Goal: Information Seeking & Learning: Understand process/instructions

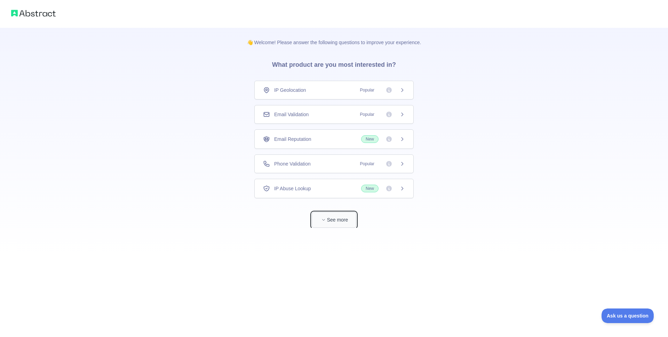
click at [335, 222] on button "See more" at bounding box center [334, 220] width 45 height 16
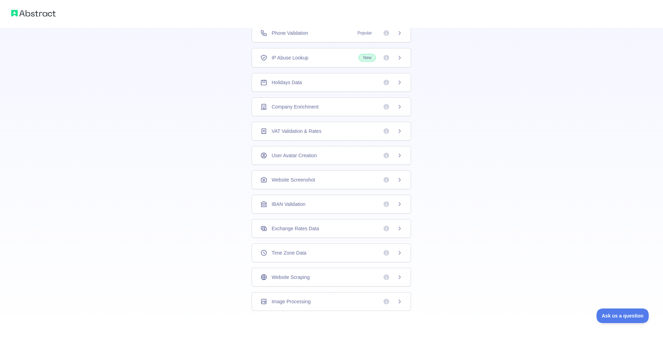
scroll to position [105, 0]
click at [403, 85] on div "Helgdagsdata" at bounding box center [331, 80] width 159 height 19
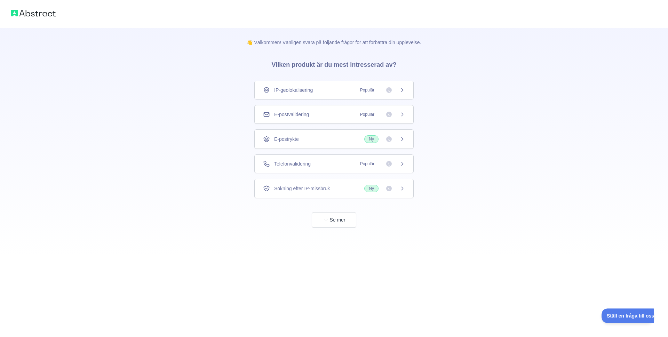
click at [396, 191] on span "Ny" at bounding box center [384, 189] width 41 height 8
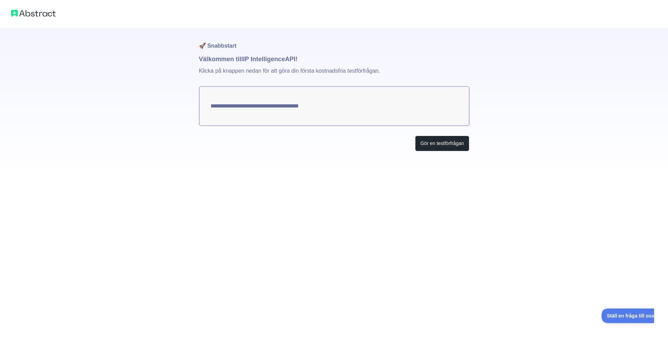
type textarea "**********"
click at [427, 148] on button "Gör en testförfrågan" at bounding box center [442, 144] width 54 height 16
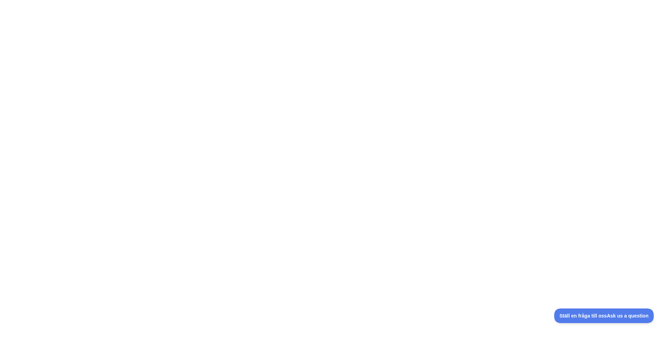
click at [628, 318] on span "Ställ en fråga till oss Ask us a question" at bounding box center [604, 316] width 100 height 5
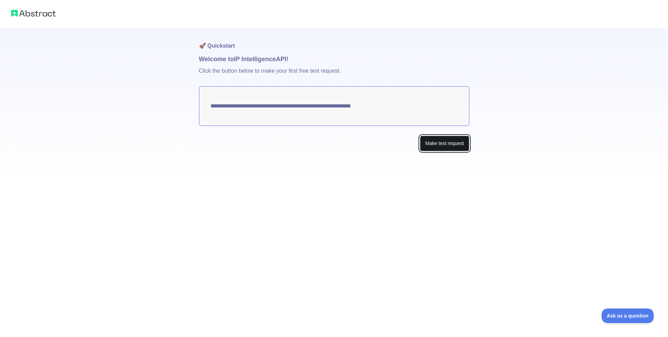
click at [442, 141] on button "Make test request" at bounding box center [444, 144] width 49 height 16
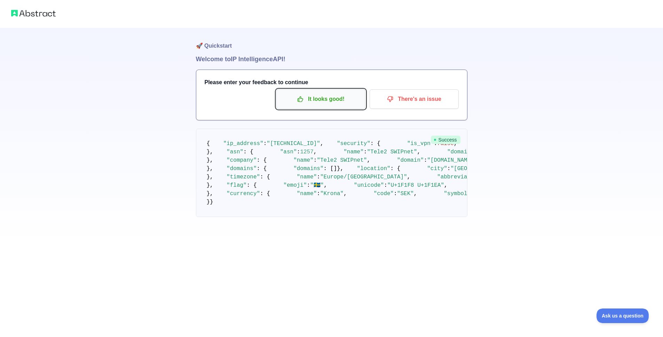
click at [329, 100] on p "It looks good!" at bounding box center [321, 99] width 79 height 12
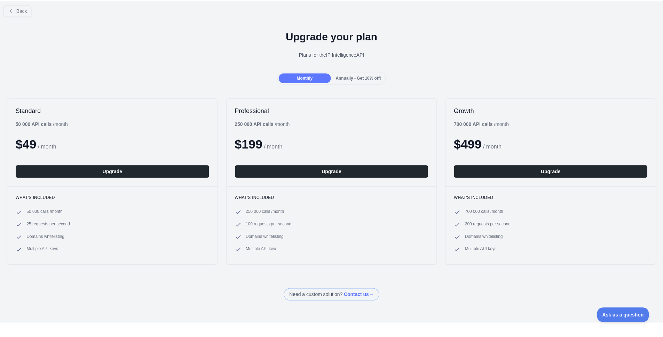
scroll to position [15, 0]
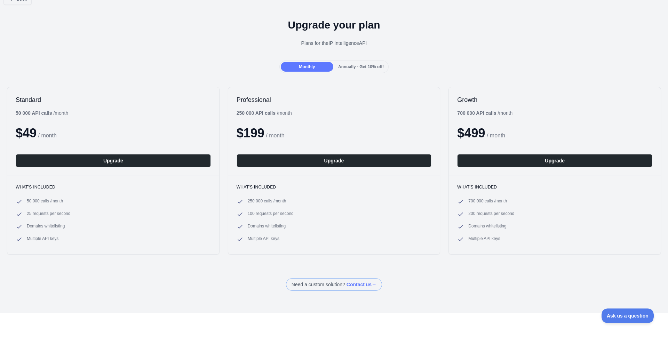
click at [365, 64] on span "Annually - Get 10% off!" at bounding box center [361, 66] width 46 height 5
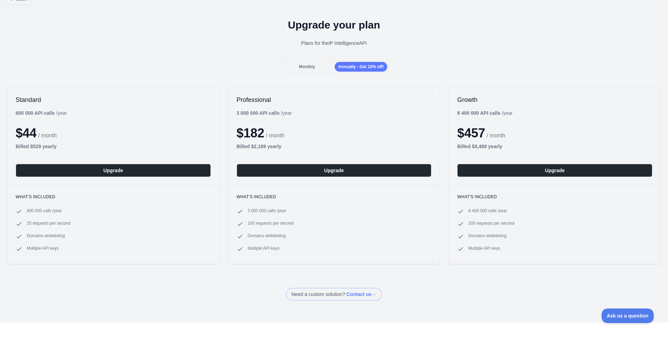
click at [299, 64] on span "Monthly" at bounding box center [307, 66] width 16 height 5
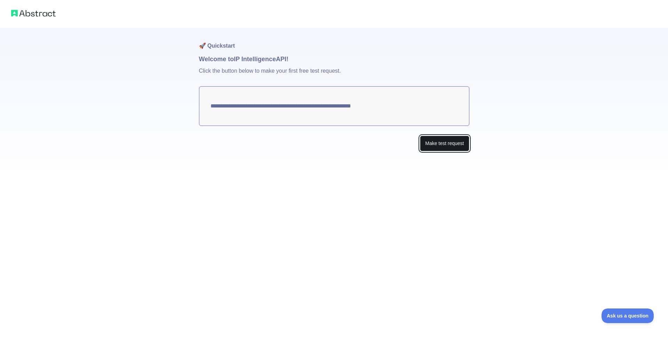
click at [444, 143] on button "Make test request" at bounding box center [444, 144] width 49 height 16
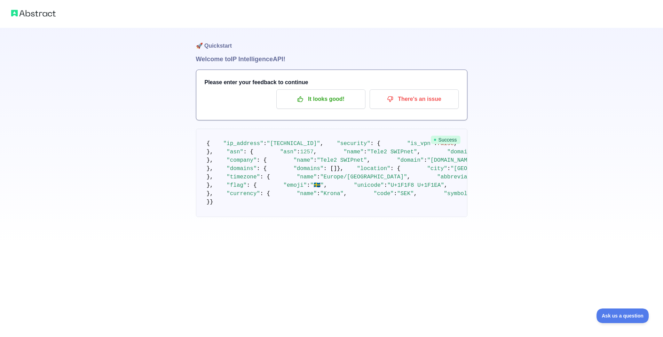
click at [451, 141] on span "Success" at bounding box center [446, 140] width 30 height 8
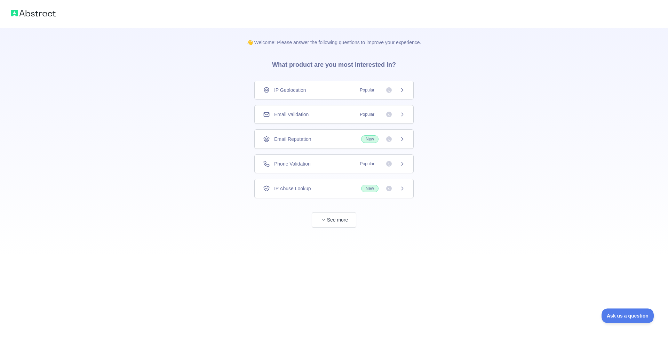
click at [349, 229] on div "👋 Welcome! Please answer the following questions to improve your experience. Wh…" at bounding box center [334, 142] width 197 height 228
click at [345, 227] on button "See more" at bounding box center [334, 220] width 45 height 16
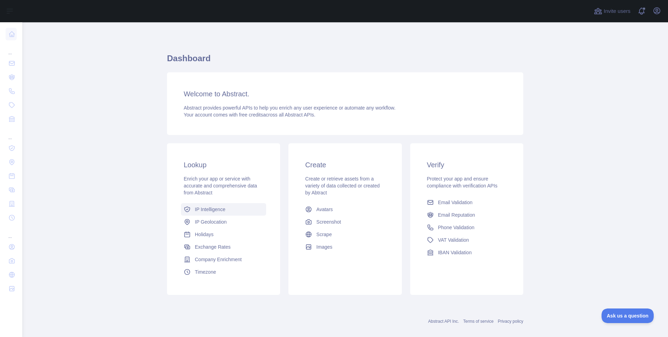
click at [209, 212] on span "IP Intelligence" at bounding box center [210, 209] width 31 height 7
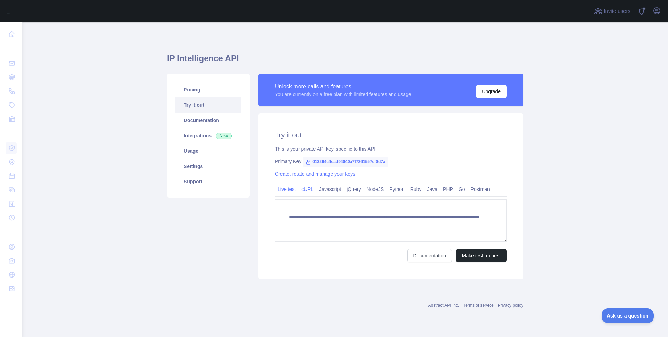
click at [307, 193] on link "cURL" at bounding box center [308, 189] width 18 height 11
click at [326, 192] on link "Javascript" at bounding box center [329, 189] width 27 height 11
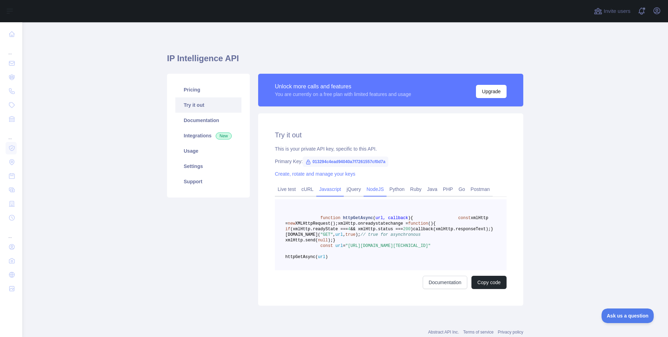
click at [371, 193] on link "NodeJS" at bounding box center [375, 189] width 23 height 11
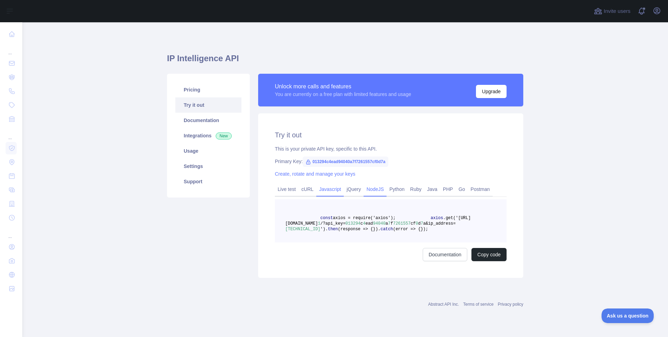
click at [333, 190] on link "Javascript" at bounding box center [329, 189] width 27 height 11
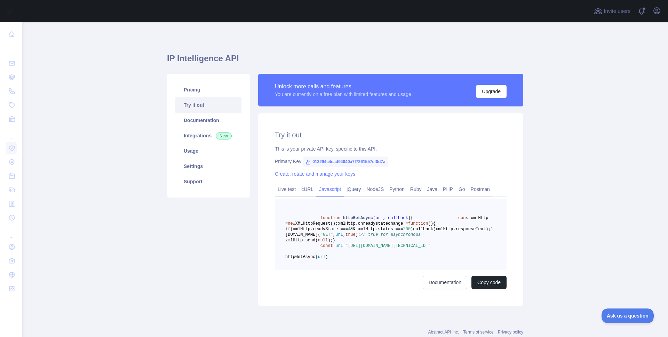
click at [380, 181] on div "Try it out This is your private API key, specific to this API. Primary Key: 013…" at bounding box center [390, 209] width 265 height 192
click at [380, 190] on link "NodeJS" at bounding box center [375, 189] width 23 height 11
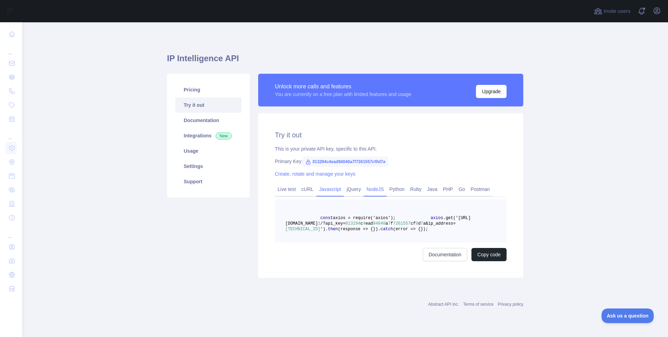
click at [336, 194] on link "Javascript" at bounding box center [329, 189] width 27 height 11
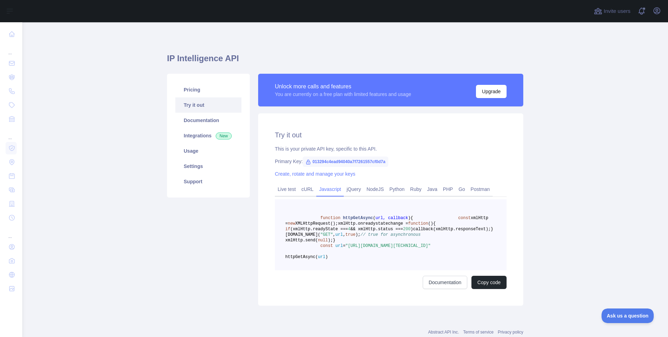
click at [338, 226] on span "xmlHttp.onreadystatechange =" at bounding box center [373, 223] width 70 height 5
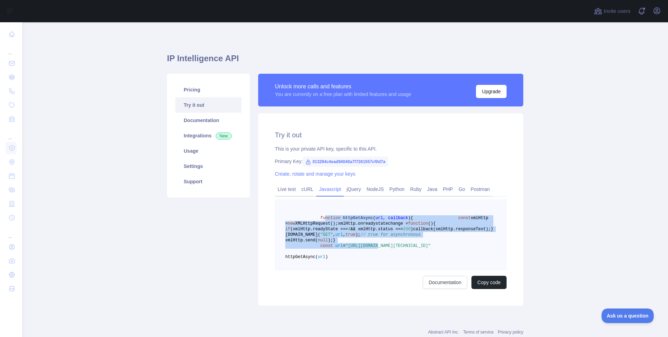
drag, startPoint x: 322, startPoint y: 218, endPoint x: 365, endPoint y: 247, distance: 51.9
click at [381, 260] on code "function httpGetAsync ( url, callback ) { const xmlHttp = new XMLHttpRequest();…" at bounding box center [389, 238] width 208 height 44
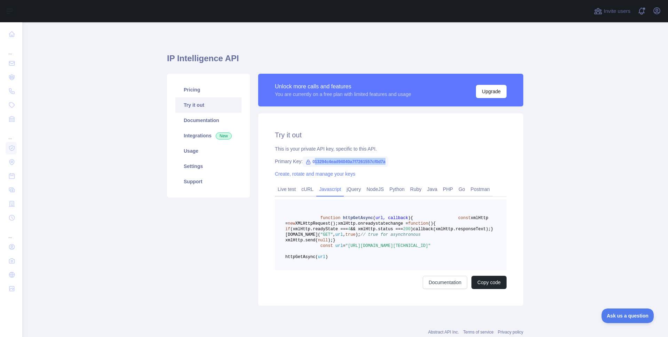
drag, startPoint x: 314, startPoint y: 159, endPoint x: 393, endPoint y: 166, distance: 79.9
click at [388, 166] on span "013294c4ead94040a7f7261557cf0d7a" at bounding box center [346, 162] width 86 height 10
drag, startPoint x: 385, startPoint y: 212, endPoint x: 376, endPoint y: 213, distance: 8.7
click at [384, 212] on pre "function httpGetAsync ( url, callback ) { const xmlHttp = new XMLHttpRequest();…" at bounding box center [391, 234] width 232 height 71
drag, startPoint x: 317, startPoint y: 216, endPoint x: 404, endPoint y: 255, distance: 95.5
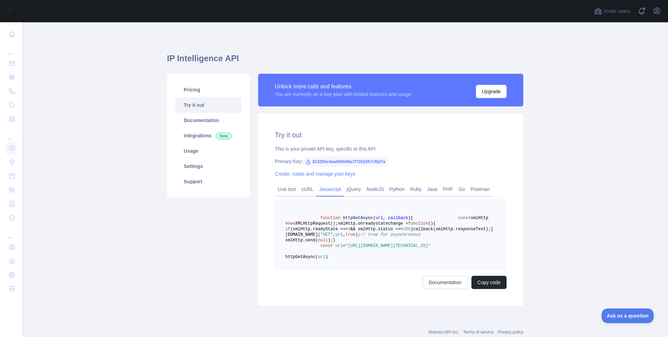
click at [404, 255] on pre "function httpGetAsync ( url, callback ) { const xmlHttp = new XMLHttpRequest();…" at bounding box center [391, 234] width 232 height 71
click at [488, 289] on button "Copy code" at bounding box center [489, 282] width 35 height 13
click at [207, 144] on link "Usage" at bounding box center [208, 150] width 66 height 15
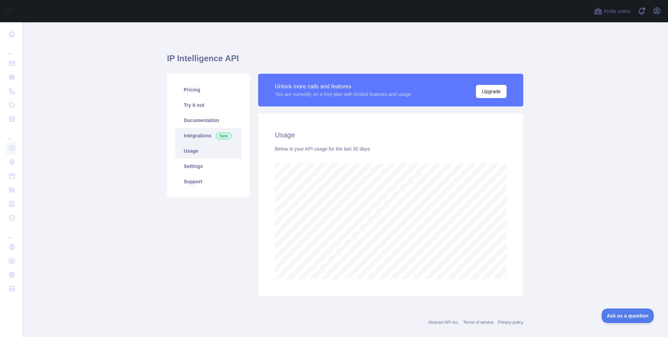
scroll to position [315, 641]
click at [208, 137] on link "Integrations New" at bounding box center [208, 135] width 66 height 15
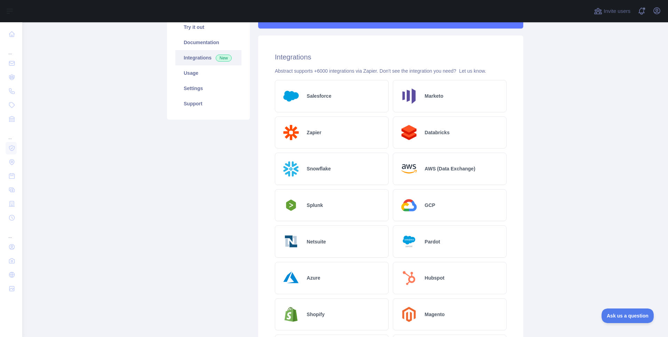
scroll to position [39, 0]
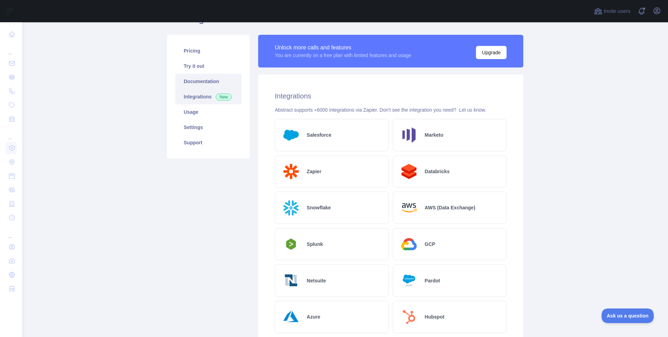
click at [212, 79] on link "Documentation" at bounding box center [208, 81] width 66 height 15
click at [210, 72] on link "Try it out" at bounding box center [208, 65] width 66 height 15
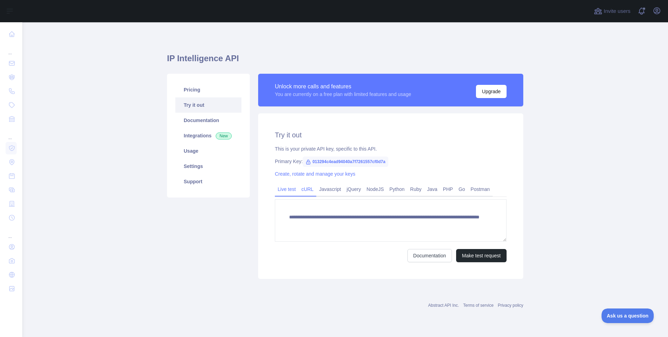
click at [314, 187] on link "cURL" at bounding box center [308, 189] width 18 height 11
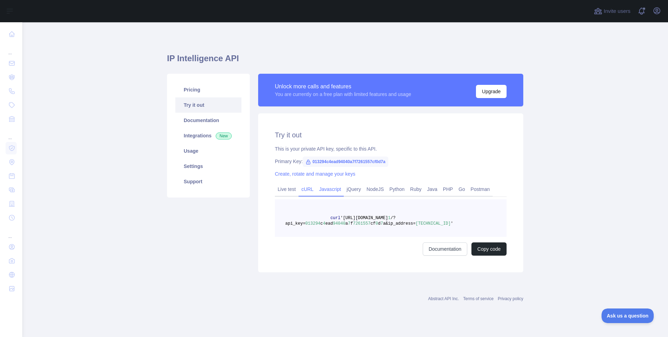
click at [325, 190] on link "Javascript" at bounding box center [329, 189] width 27 height 11
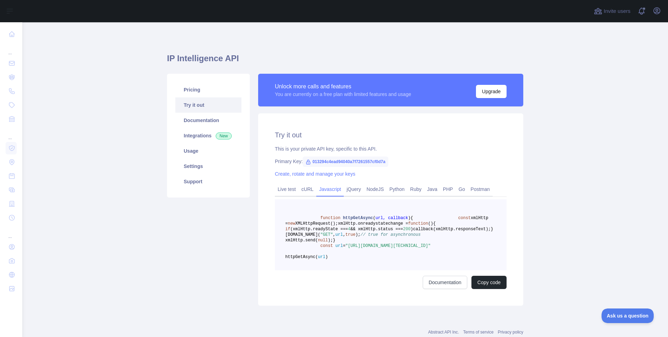
copy code "function httpGetAsync ( url, callback ) { const xmlHttp = new XMLHttpRequest();…"
drag, startPoint x: 421, startPoint y: 248, endPoint x: 363, endPoint y: 192, distance: 81.5
click at [416, 266] on pre "function httpGetAsync ( url, callback ) { const xmlHttp = new XMLHttpRequest();…" at bounding box center [391, 234] width 232 height 71
click at [363, 191] on link "jQuery" at bounding box center [354, 189] width 20 height 11
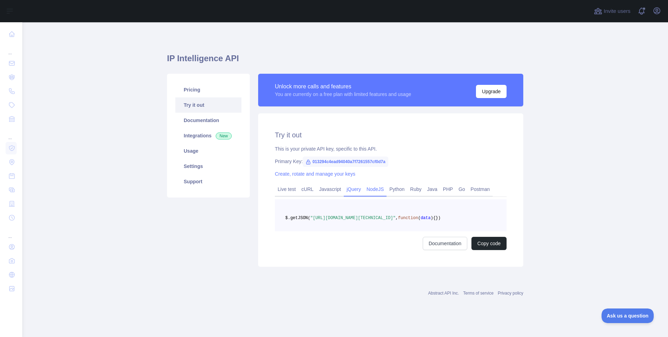
click at [387, 188] on link "NodeJS" at bounding box center [375, 189] width 23 height 11
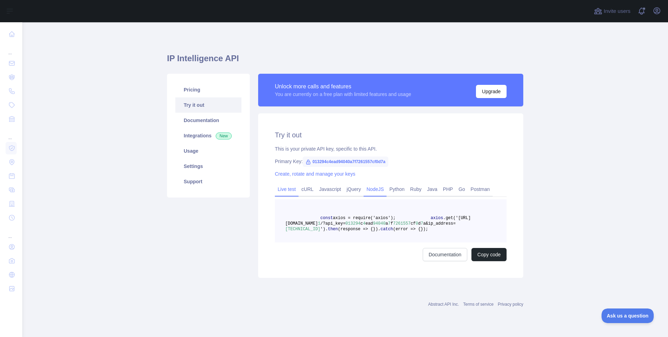
click at [282, 195] on link "Live test" at bounding box center [287, 189] width 24 height 11
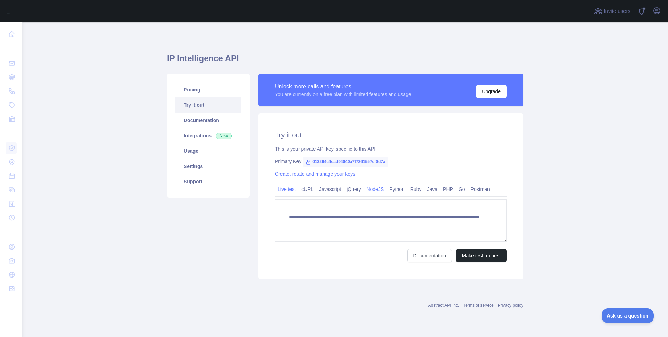
click at [380, 191] on link "NodeJS" at bounding box center [375, 189] width 23 height 11
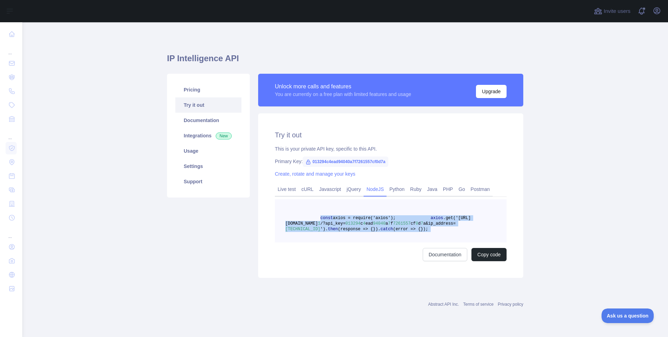
drag, startPoint x: 319, startPoint y: 216, endPoint x: 398, endPoint y: 272, distance: 96.5
click at [401, 261] on div "const axios = require('axios'); axios .get('[URL][DOMAIN_NAME] 1 /?api_key= 013…" at bounding box center [391, 230] width 232 height 62
click at [479, 261] on button "Copy code" at bounding box center [489, 254] width 35 height 13
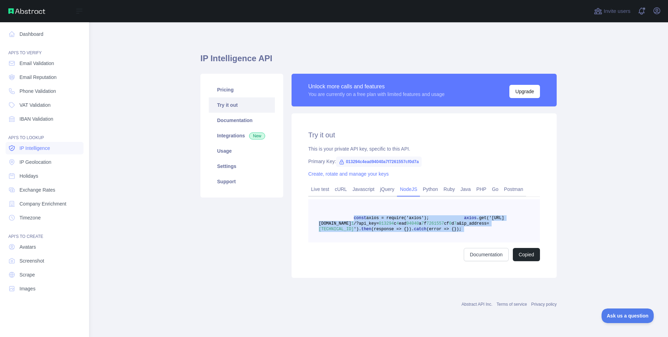
click at [34, 152] on link "IP Intelligence" at bounding box center [45, 148] width 78 height 13
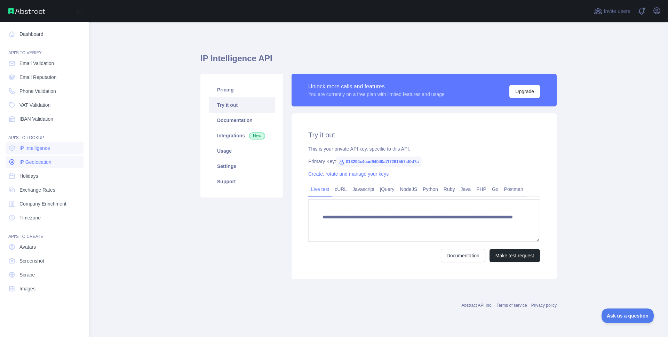
click at [23, 161] on span "IP Geolocation" at bounding box center [35, 162] width 32 height 7
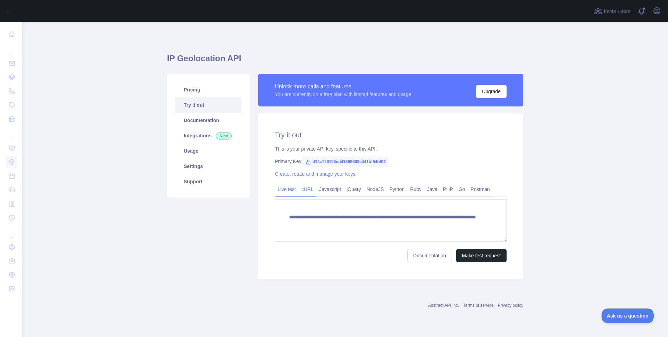
click at [306, 191] on link "cURL" at bounding box center [308, 189] width 18 height 11
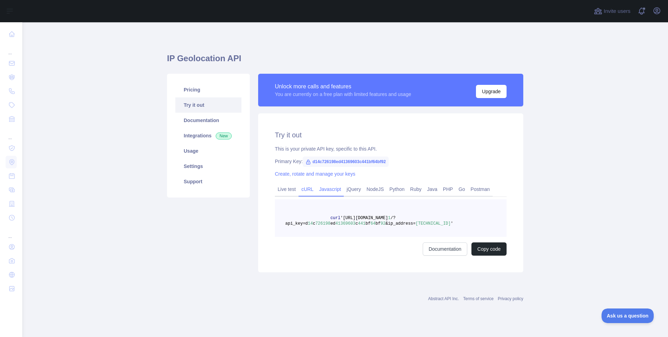
click at [331, 193] on link "Javascript" at bounding box center [329, 189] width 27 height 11
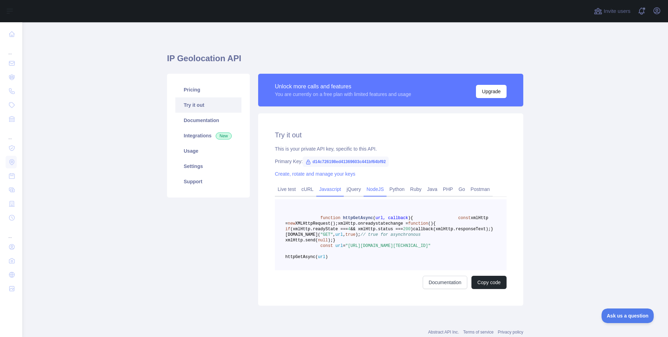
click at [375, 190] on link "NodeJS" at bounding box center [375, 189] width 23 height 11
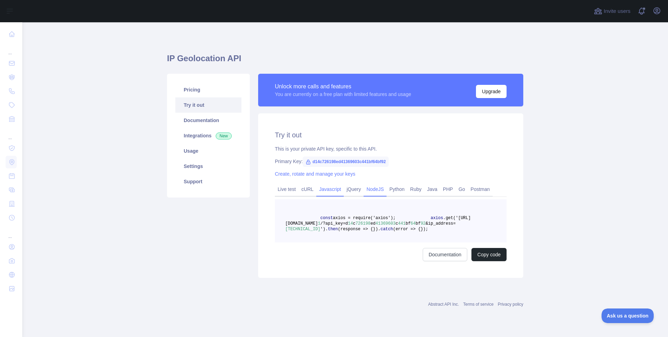
click at [334, 191] on link "Javascript" at bounding box center [329, 189] width 27 height 11
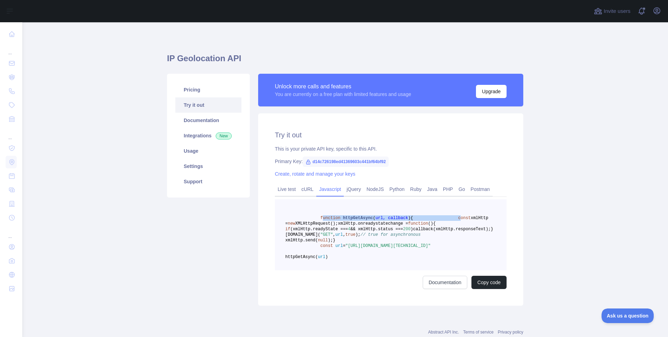
drag, startPoint x: 320, startPoint y: 216, endPoint x: 322, endPoint y: 220, distance: 4.5
click at [331, 223] on code "function httpGetAsync ( url, callback ) { const xmlHttp = new XMLHttpRequest();…" at bounding box center [389, 238] width 208 height 44
click at [317, 219] on span at bounding box center [302, 218] width 35 height 5
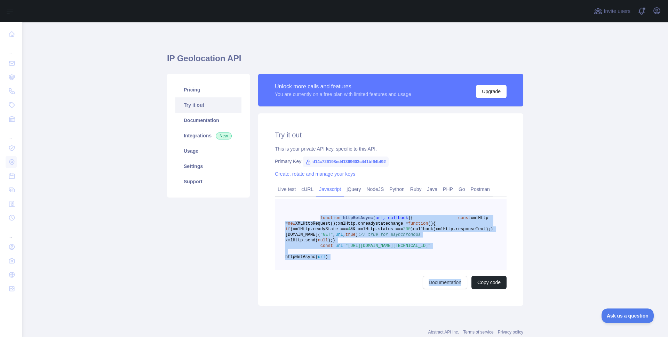
drag, startPoint x: 317, startPoint y: 218, endPoint x: 373, endPoint y: 273, distance: 78.3
click at [379, 289] on div "function httpGetAsync ( url, callback ) { const xmlHttp = new XMLHttpRequest();…" at bounding box center [391, 244] width 232 height 90
drag, startPoint x: 370, startPoint y: 268, endPoint x: 378, endPoint y: 273, distance: 9.8
click at [361, 257] on pre "function httpGetAsync ( url, callback ) { const xmlHttp = new XMLHttpRequest();…" at bounding box center [391, 234] width 232 height 71
click at [498, 289] on button "Copy code" at bounding box center [489, 282] width 35 height 13
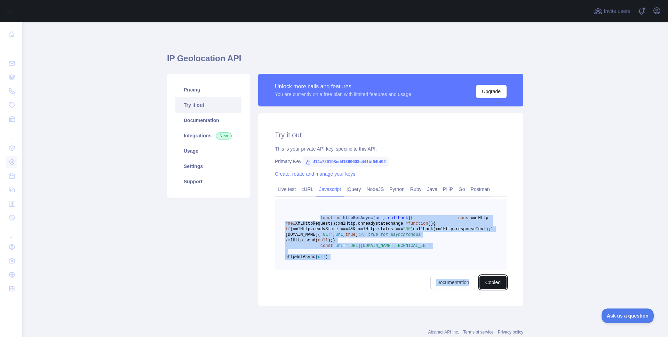
click at [496, 289] on button "Copied" at bounding box center [493, 282] width 27 height 13
drag, startPoint x: 495, startPoint y: 317, endPoint x: 489, endPoint y: 313, distance: 7.0
click at [494, 289] on button "Copied" at bounding box center [493, 282] width 27 height 13
click at [494, 270] on pre "function httpGetAsync ( url, callback ) { const xmlHttp = new XMLHttpRequest();…" at bounding box center [391, 234] width 232 height 71
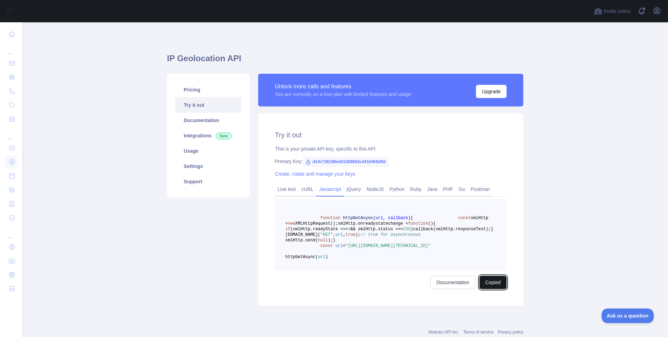
click at [490, 289] on button "Copied" at bounding box center [493, 282] width 27 height 13
click at [492, 289] on button "Copied" at bounding box center [493, 282] width 27 height 13
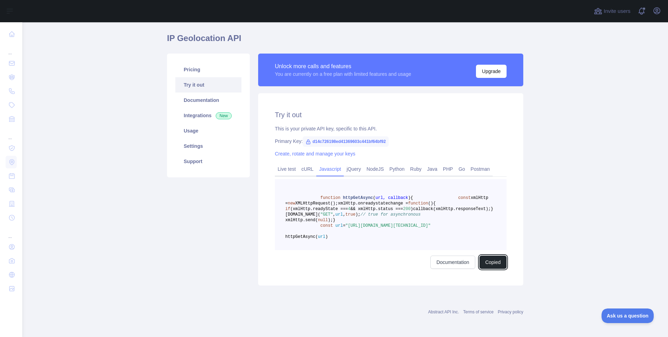
scroll to position [38, 0]
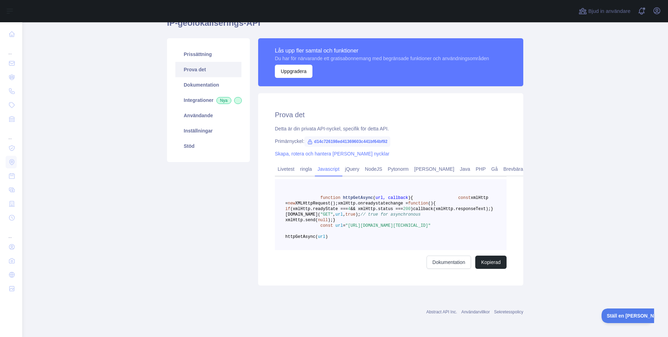
click at [614, 107] on main "IP-geolokaliserings-API Prissättning Prova det Dokumentation Integrationer Nya …" at bounding box center [345, 179] width 646 height 315
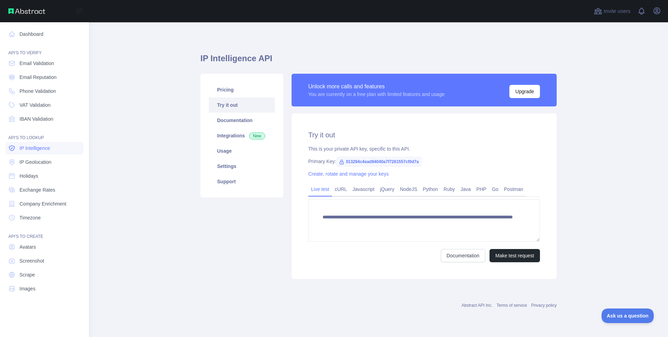
click at [37, 151] on span "IP Intelligence" at bounding box center [34, 148] width 31 height 7
click at [18, 149] on link "IP Intelligence" at bounding box center [45, 148] width 78 height 13
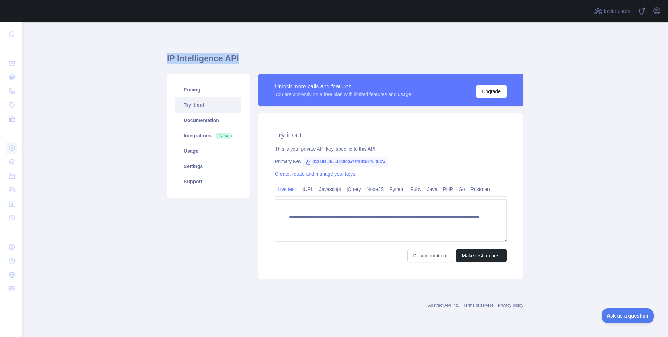
drag, startPoint x: 167, startPoint y: 62, endPoint x: 251, endPoint y: 63, distance: 83.9
click at [251, 63] on h1 "IP Intelligence API" at bounding box center [345, 61] width 356 height 17
